Goal: Task Accomplishment & Management: Manage account settings

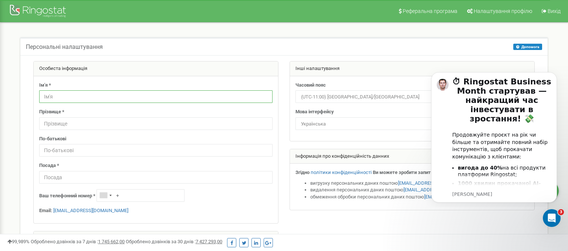
click at [64, 96] on input "text" at bounding box center [155, 96] width 233 height 13
type input "J"
type input "[PERSON_NAME]"
click at [176, 26] on div "Персональні налаштування Допомога Допомога На цій сторінці ви можете відредагув…" at bounding box center [284, 165] width 557 height 284
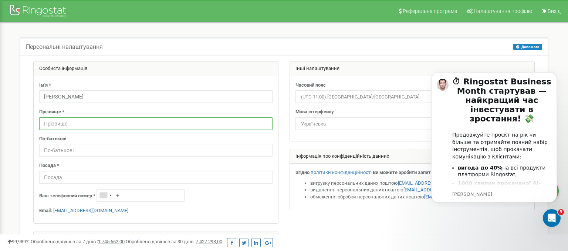
click at [62, 121] on input "text" at bounding box center [155, 123] width 233 height 13
type input "Сідов"
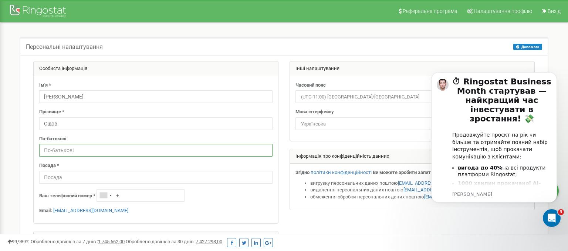
type input "І"
type input "Володимирович"
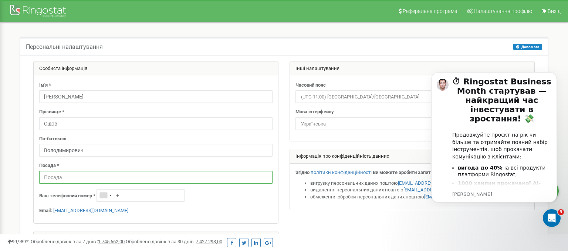
click at [53, 178] on input "text" at bounding box center [155, 177] width 233 height 13
type input "Директор"
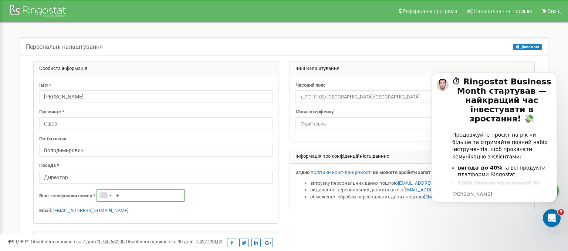
click at [159, 197] on input "+" at bounding box center [141, 195] width 88 height 13
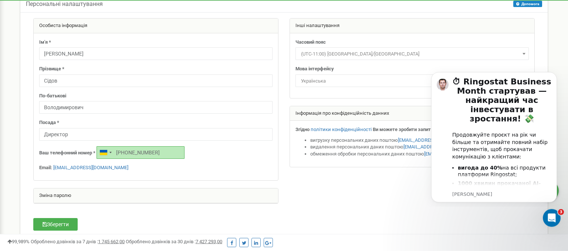
scroll to position [39, 0]
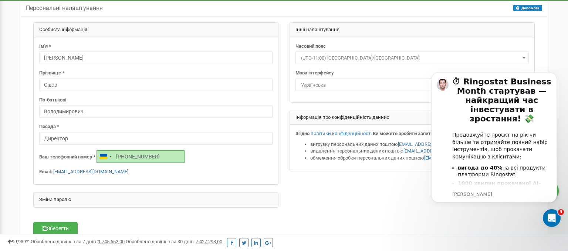
type input "+380964349347"
click at [393, 57] on span "(UTC-11:00) Pacific/Midway" at bounding box center [412, 58] width 228 height 10
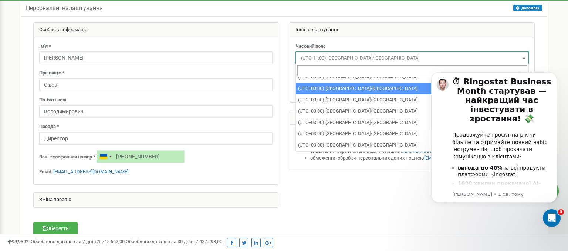
scroll to position [3102, 0]
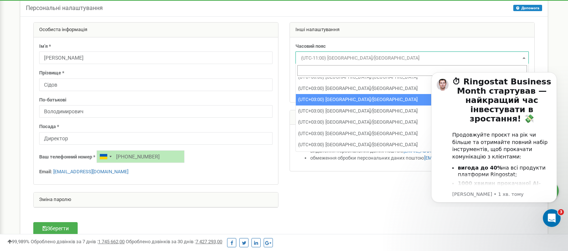
select select "Europe/Athens"
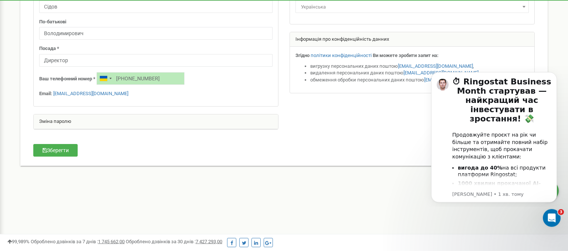
scroll to position [117, 0]
click at [58, 123] on div "Зміна паролю" at bounding box center [156, 121] width 244 height 15
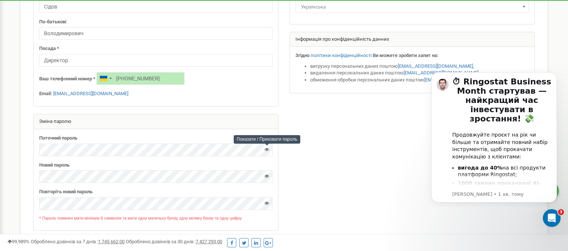
click at [267, 149] on icon at bounding box center [266, 149] width 5 height 5
click at [268, 175] on icon at bounding box center [266, 175] width 5 height 5
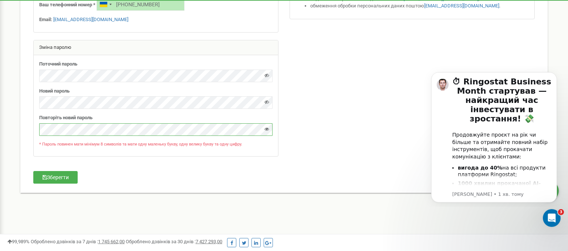
scroll to position [193, 0]
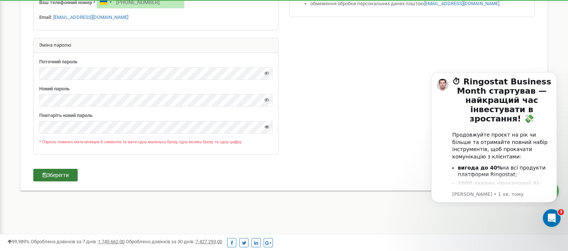
click at [58, 173] on button "Зберегти" at bounding box center [55, 175] width 44 height 13
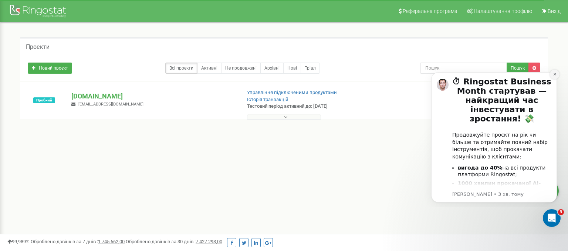
click at [555, 74] on icon "Dismiss notification" at bounding box center [555, 74] width 4 height 4
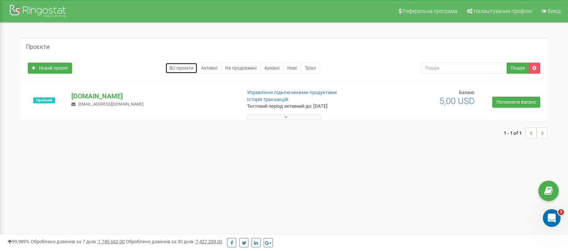
click at [177, 68] on link "Всі проєкти" at bounding box center [181, 67] width 32 height 11
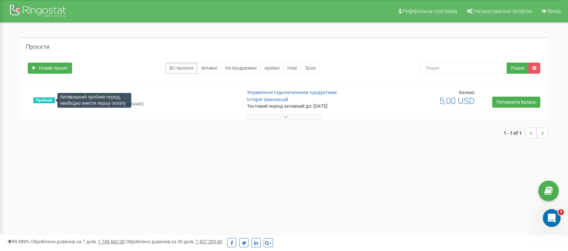
click at [49, 103] on span "Пробний" at bounding box center [44, 100] width 22 height 6
click at [101, 98] on p "autoline-zt.com.ua" at bounding box center [152, 96] width 163 height 10
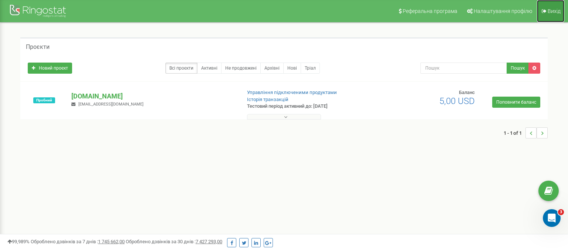
click at [554, 11] on span "Вихід" at bounding box center [554, 11] width 13 height 6
click at [98, 97] on p "autoline-zt.com.ua" at bounding box center [152, 96] width 163 height 10
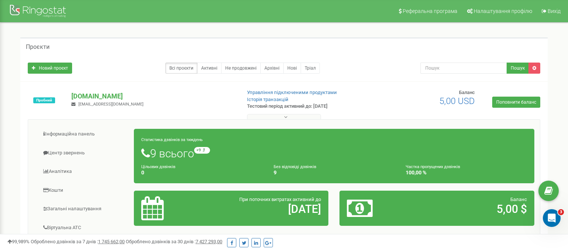
click at [163, 154] on h1 "9 всього +9 відносно минулого тижня" at bounding box center [334, 153] width 386 height 13
click at [163, 150] on h1 "9 всього +9 відносно минулого тижня" at bounding box center [334, 153] width 386 height 13
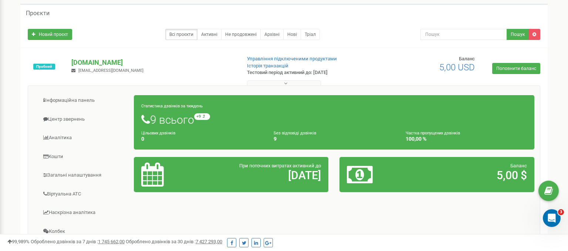
scroll to position [78, 0]
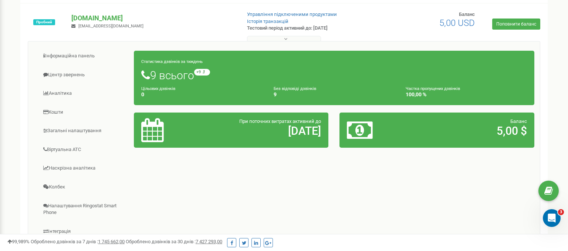
click at [287, 89] on small "Без відповіді дзвінків" at bounding box center [295, 88] width 43 height 5
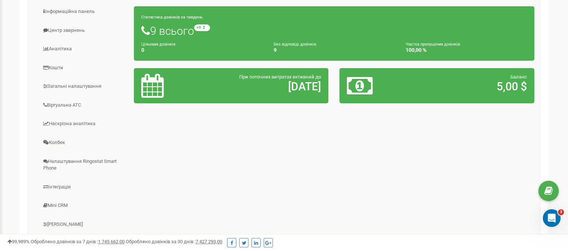
scroll to position [39, 0]
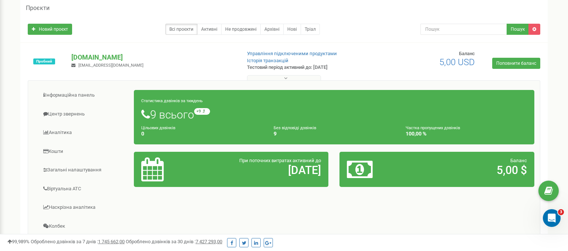
click at [286, 78] on icon at bounding box center [285, 77] width 3 height 5
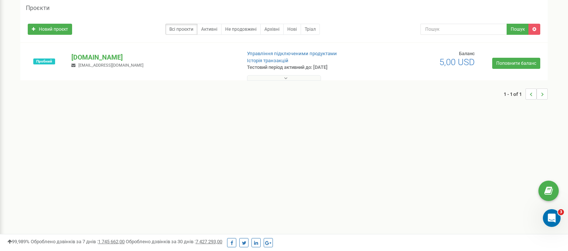
click at [286, 78] on icon at bounding box center [285, 77] width 3 height 5
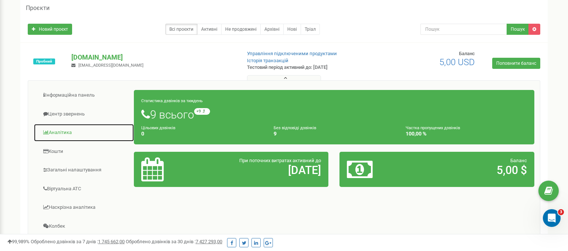
click at [54, 131] on link "Аналiтика" at bounding box center [84, 133] width 101 height 18
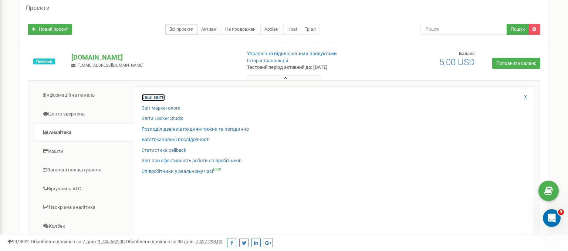
click at [152, 96] on link "Ваші звіти" at bounding box center [153, 97] width 23 height 7
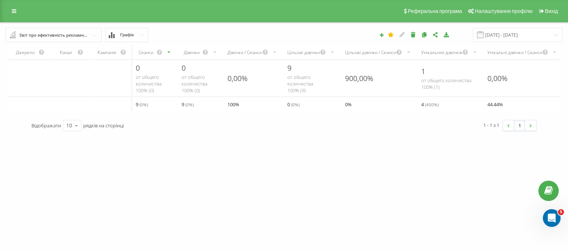
click at [167, 53] on div "Сеанси" at bounding box center [154, 52] width 46 height 15
